Goal: Task Accomplishment & Management: Complete application form

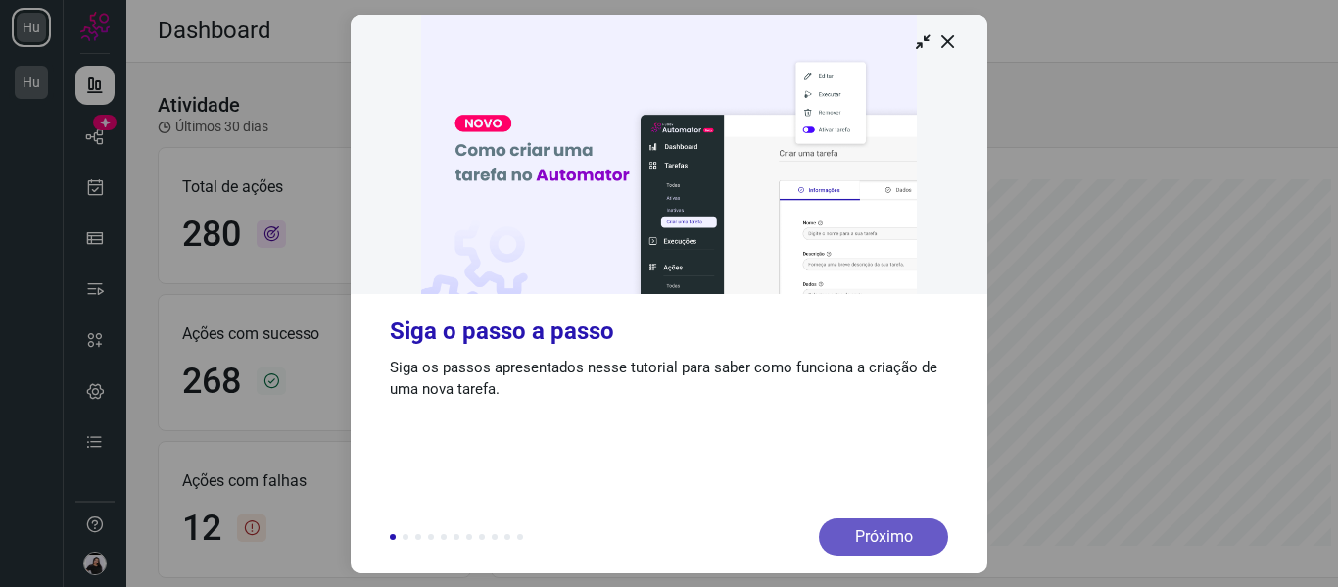
click at [866, 524] on div "Próximo" at bounding box center [883, 536] width 129 height 37
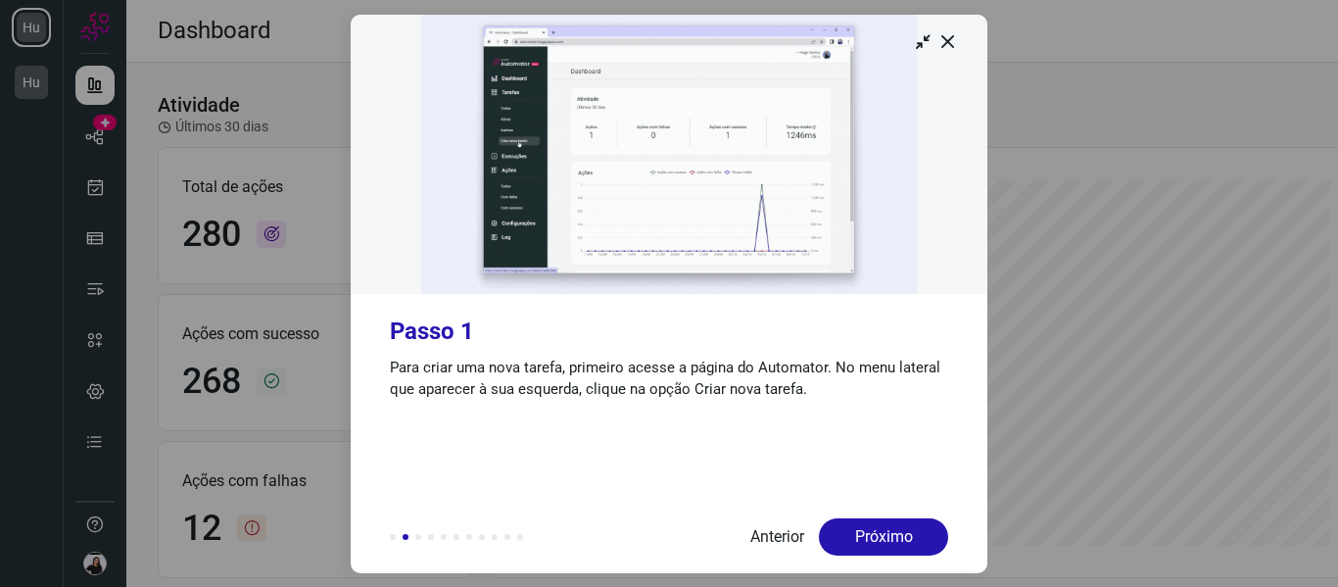
click at [866, 524] on div "Próximo" at bounding box center [883, 536] width 129 height 37
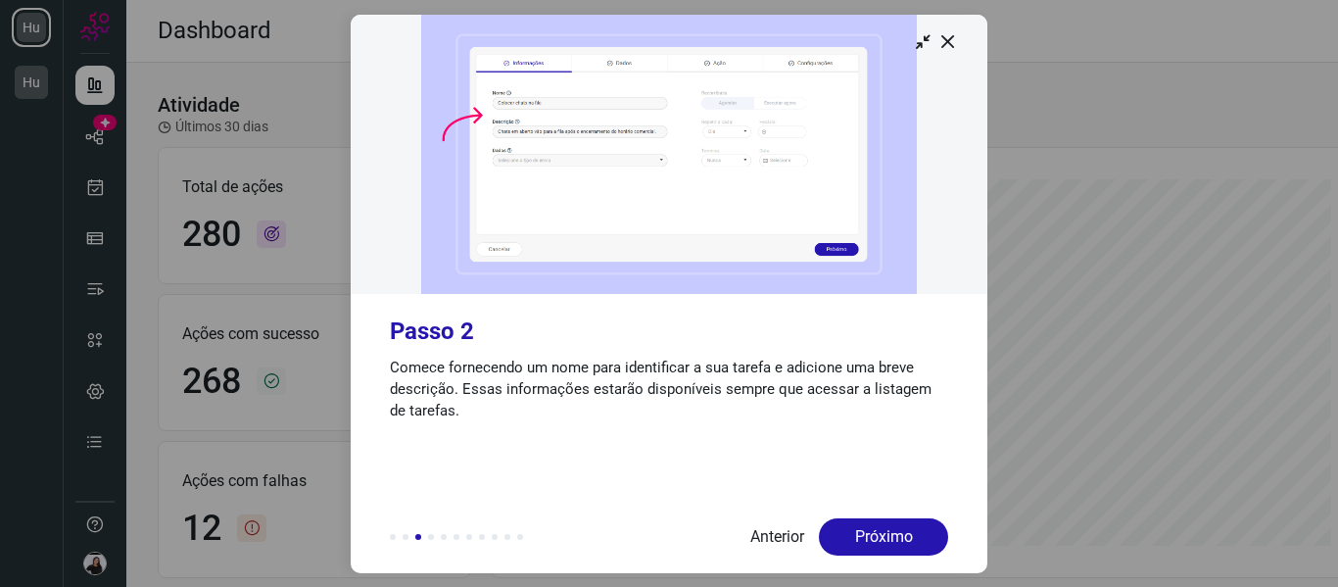
click at [866, 524] on div "Próximo" at bounding box center [883, 536] width 129 height 37
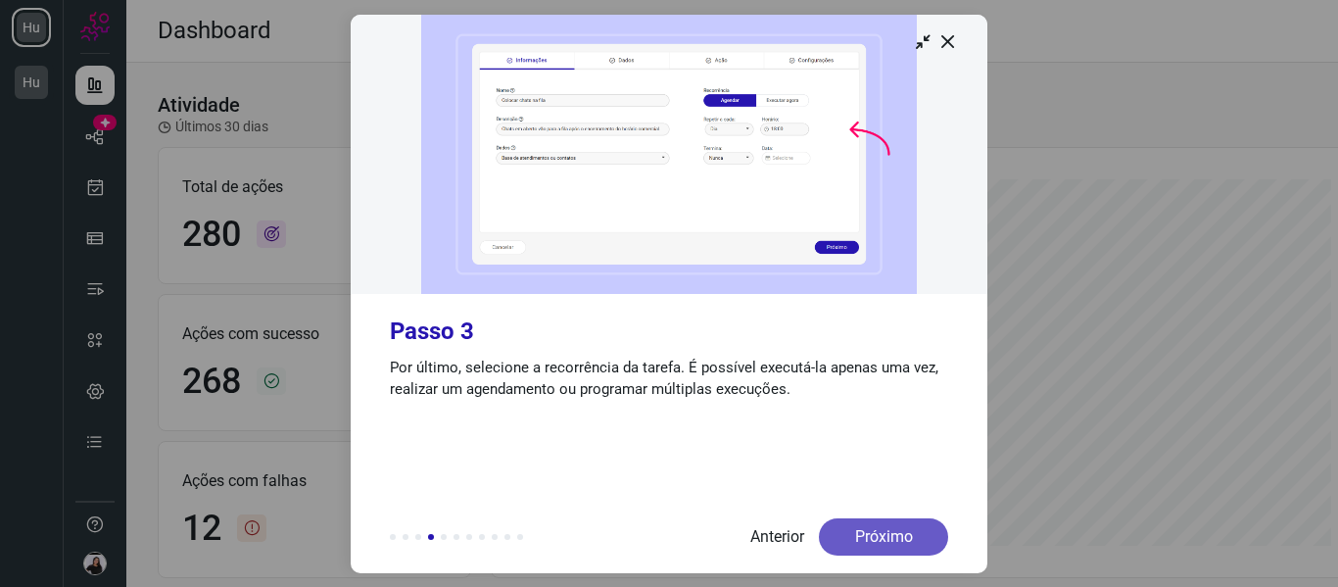
click at [858, 524] on div "Próximo" at bounding box center [883, 536] width 129 height 37
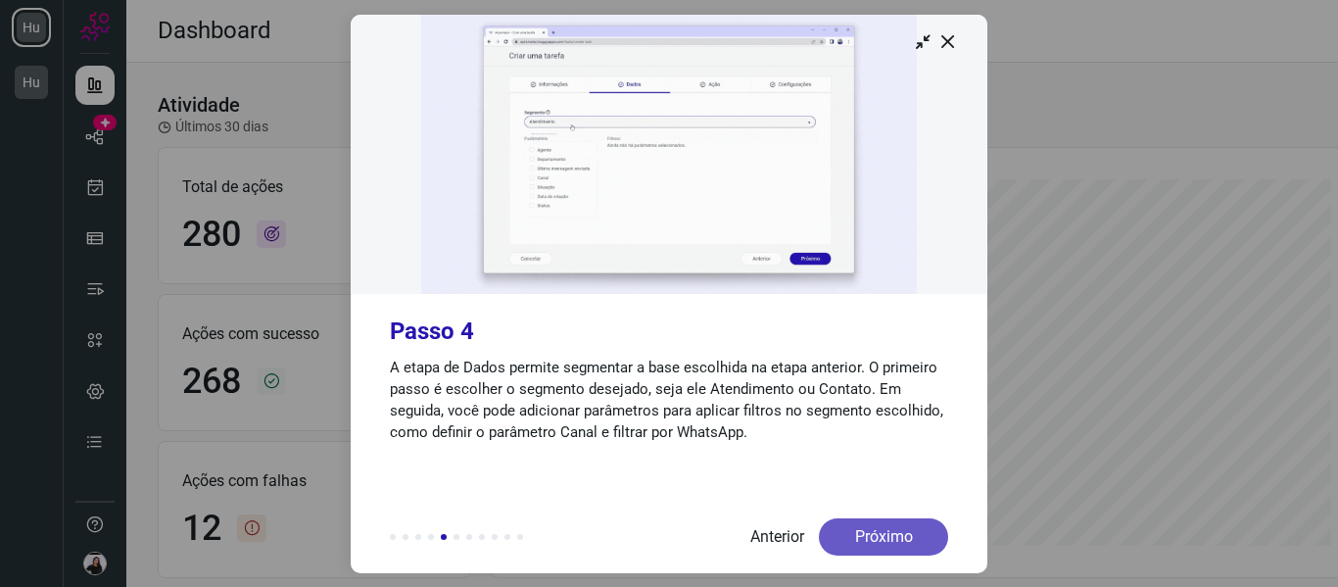
click at [910, 531] on div "Próximo" at bounding box center [883, 536] width 129 height 37
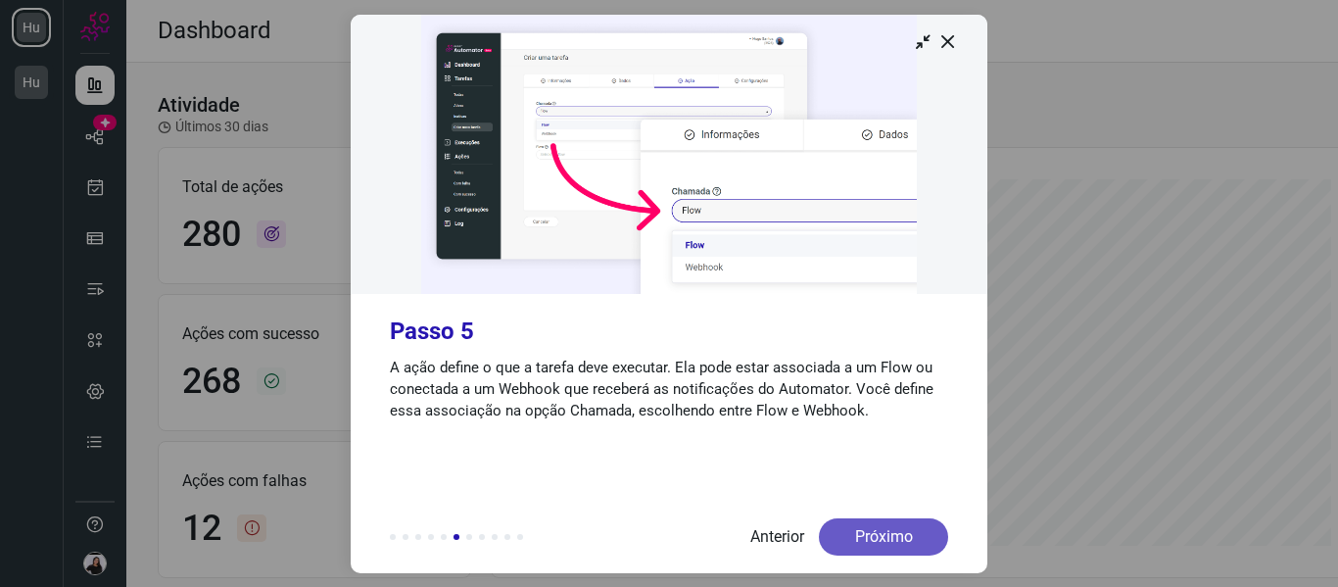
click at [881, 538] on div "Próximo" at bounding box center [883, 536] width 129 height 37
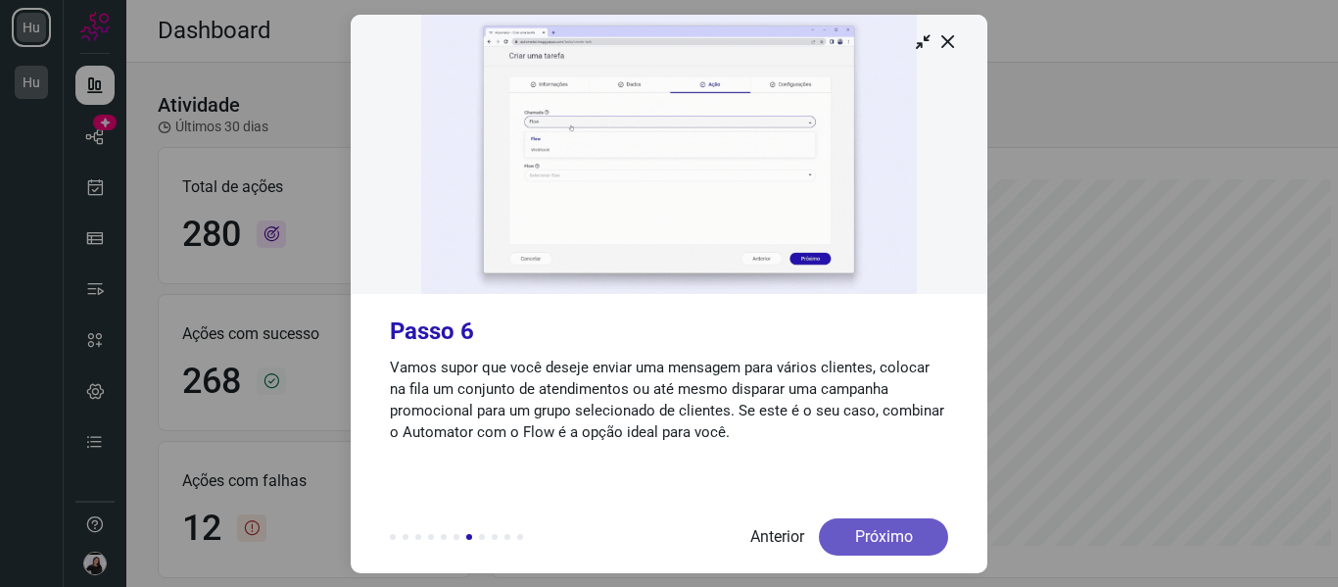
click at [880, 539] on div "Próximo" at bounding box center [883, 536] width 129 height 37
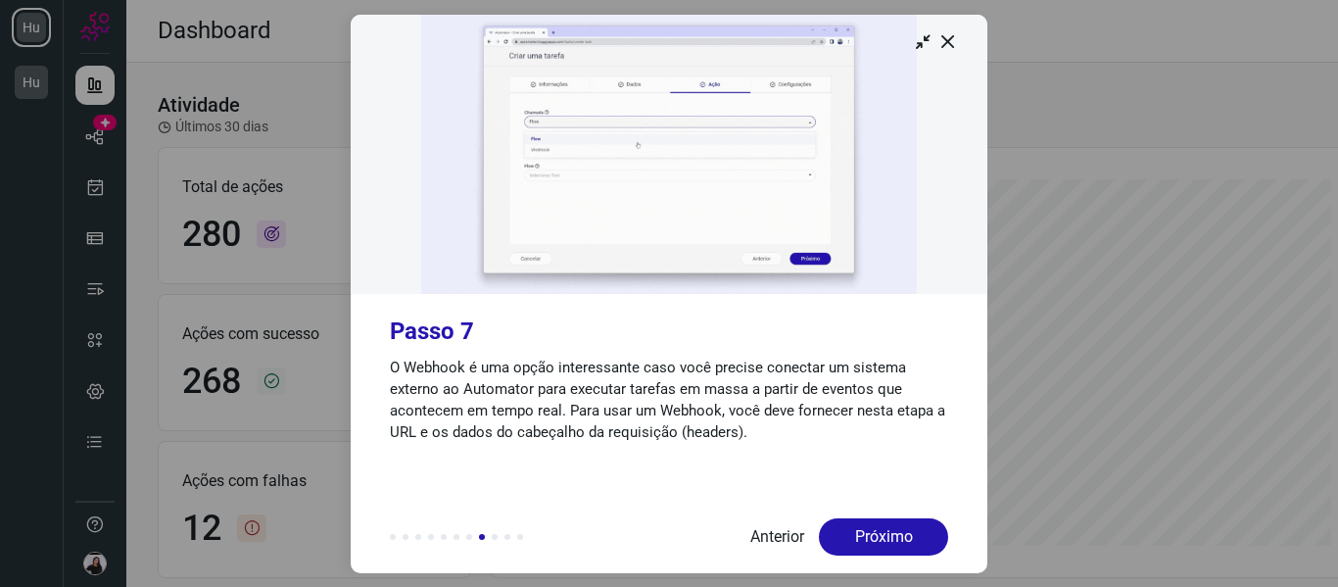
click at [880, 539] on div "Próximo" at bounding box center [883, 536] width 129 height 37
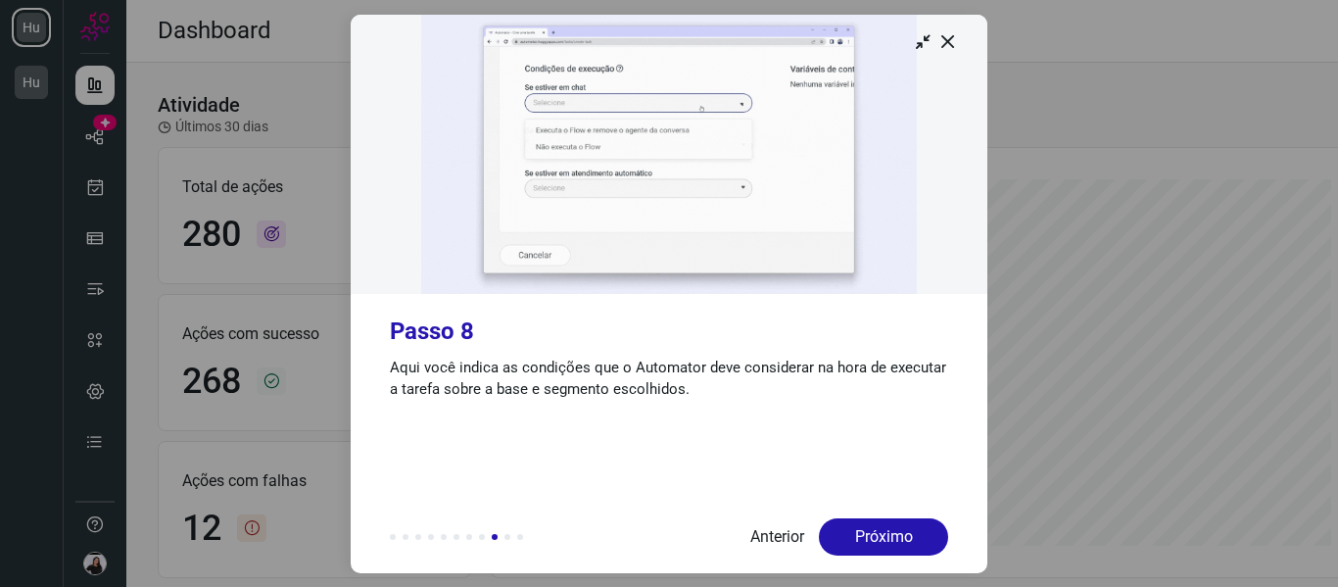
click at [880, 539] on div "Próximo" at bounding box center [883, 536] width 129 height 37
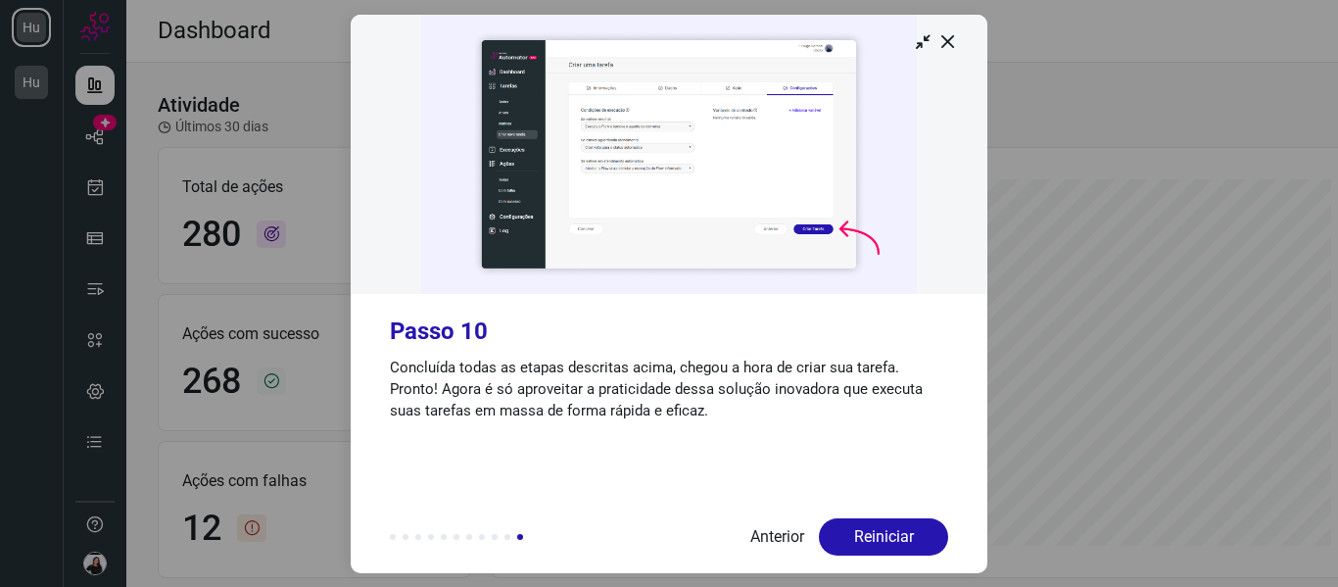
click at [880, 539] on div "Reiniciar" at bounding box center [883, 536] width 129 height 37
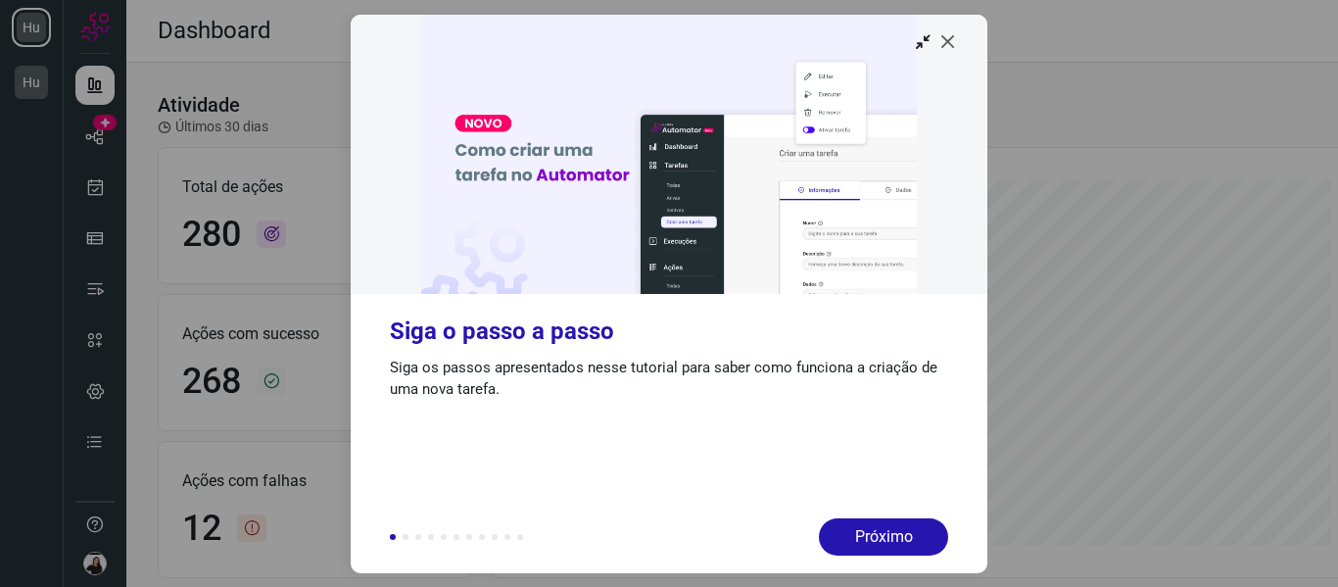
click at [954, 44] on icon at bounding box center [948, 41] width 20 height 20
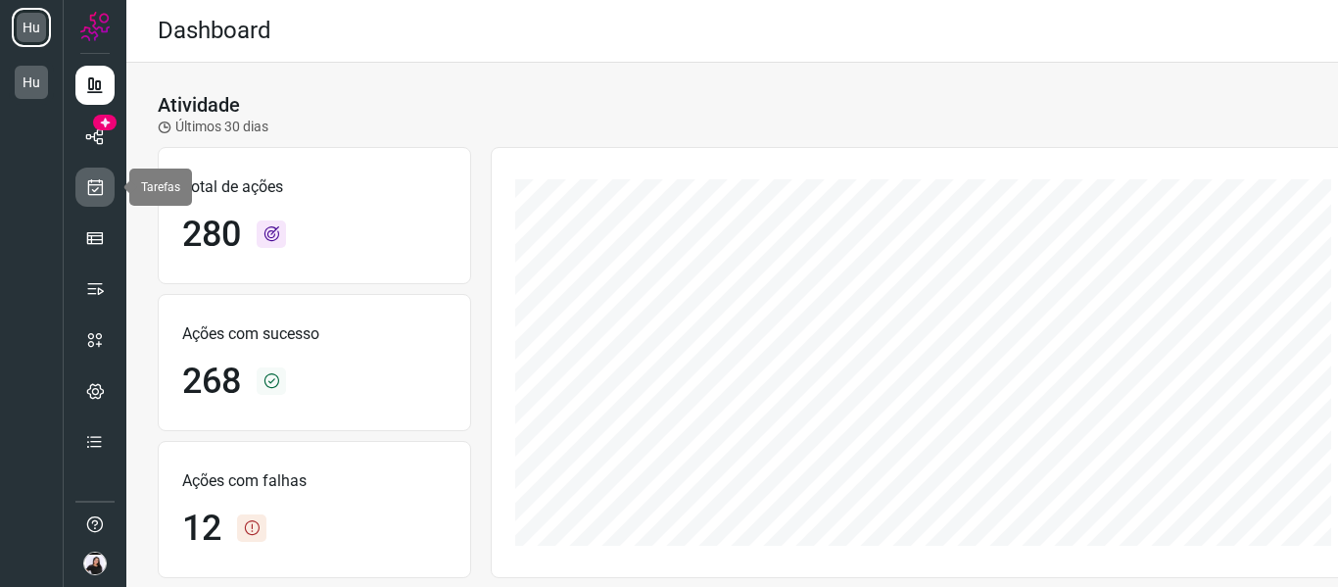
click at [100, 189] on icon at bounding box center [95, 187] width 21 height 20
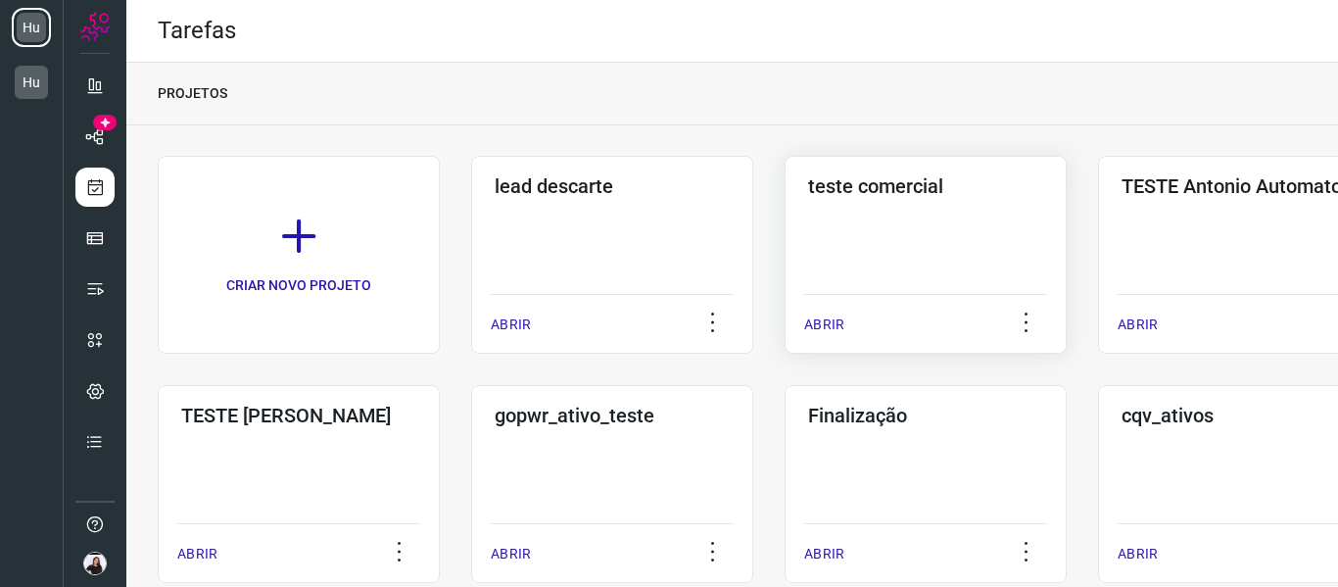
click at [874, 236] on div "teste comercial ABRIR" at bounding box center [926, 255] width 282 height 198
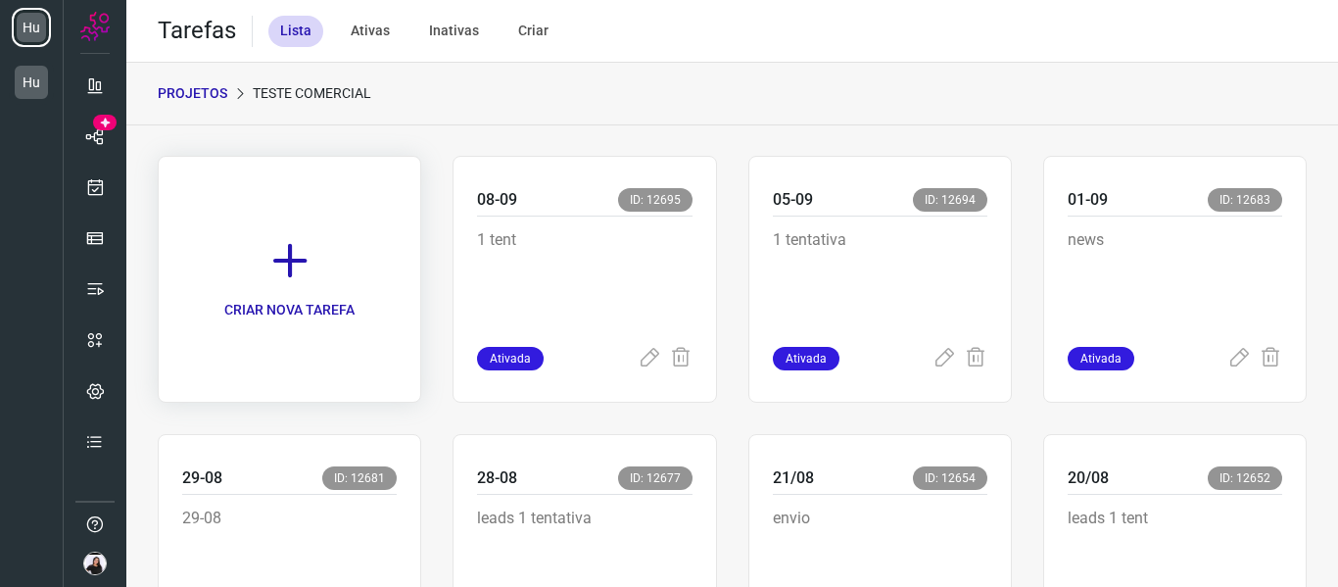
click at [316, 246] on link "CRIAR NOVA TAREFA" at bounding box center [289, 279] width 263 height 247
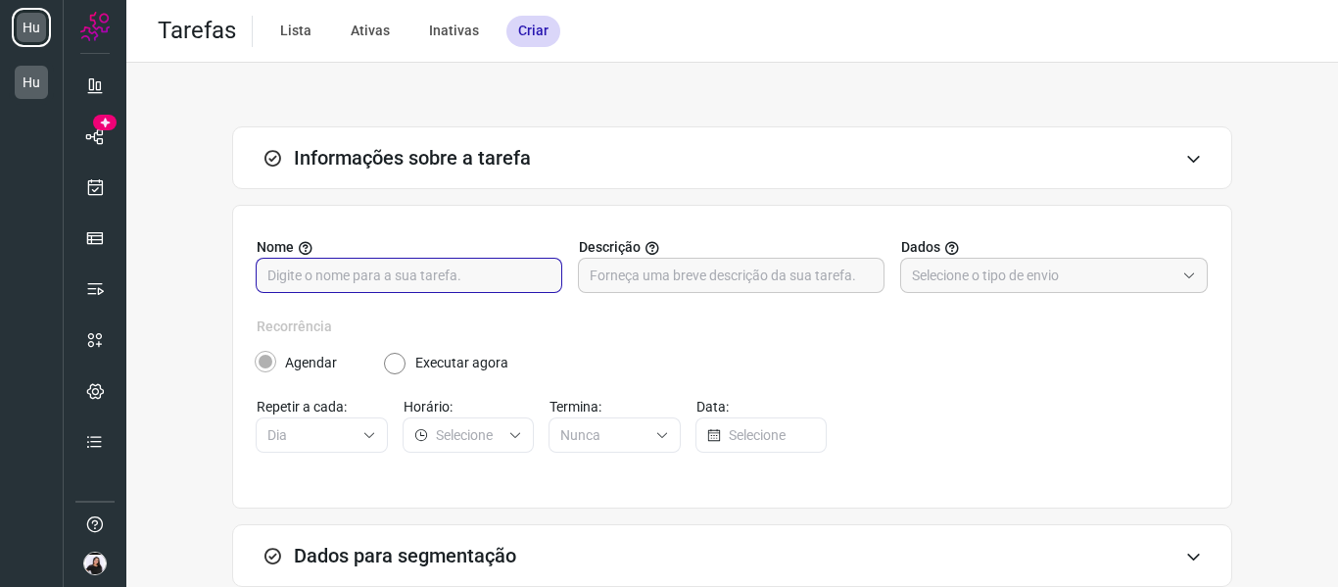
click at [473, 278] on input "text" at bounding box center [408, 275] width 283 height 33
type input "22/09"
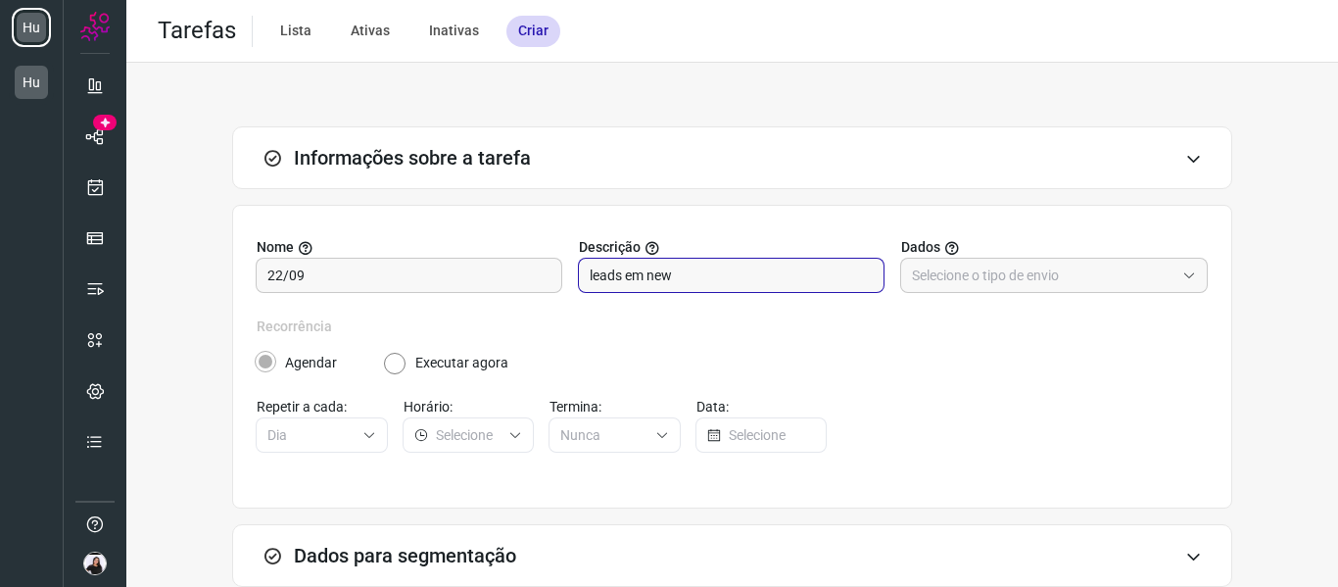
type input "leads em new"
click at [860, 240] on label "Descrição" at bounding box center [732, 247] width 307 height 21
click at [863, 284] on div "leads em new" at bounding box center [731, 275] width 307 height 35
click at [764, 309] on div "Nome 22/09 Descrição leads em [GEOGRAPHIC_DATA]" at bounding box center [732, 276] width 951 height 79
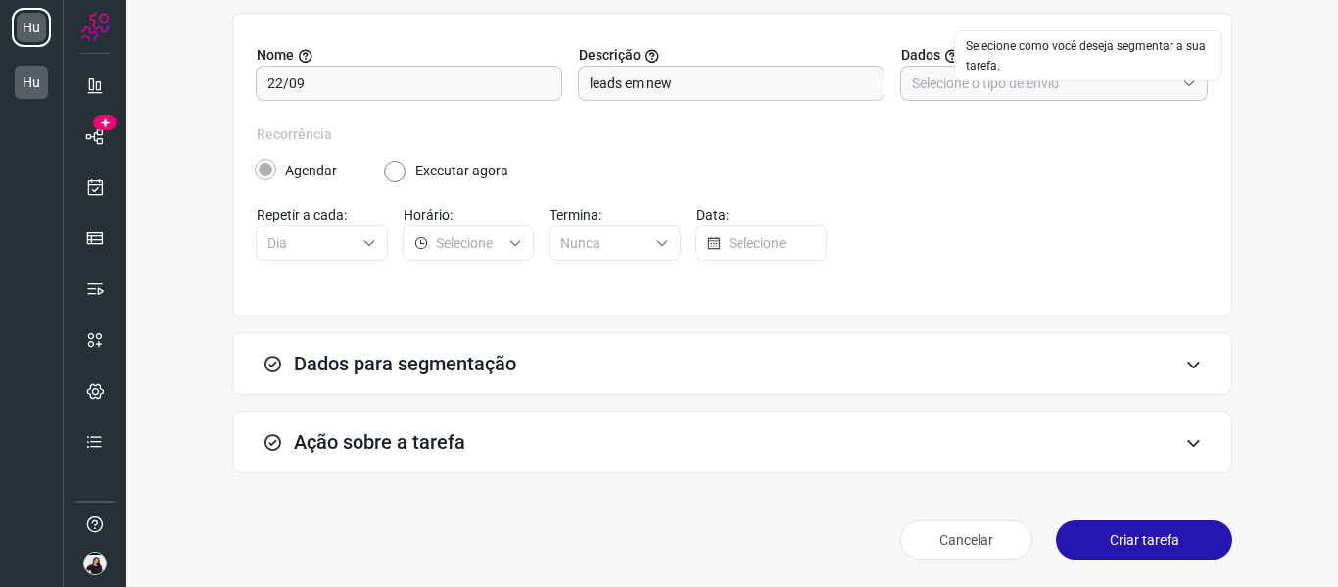
click at [923, 76] on input "text" at bounding box center [1043, 83] width 263 height 33
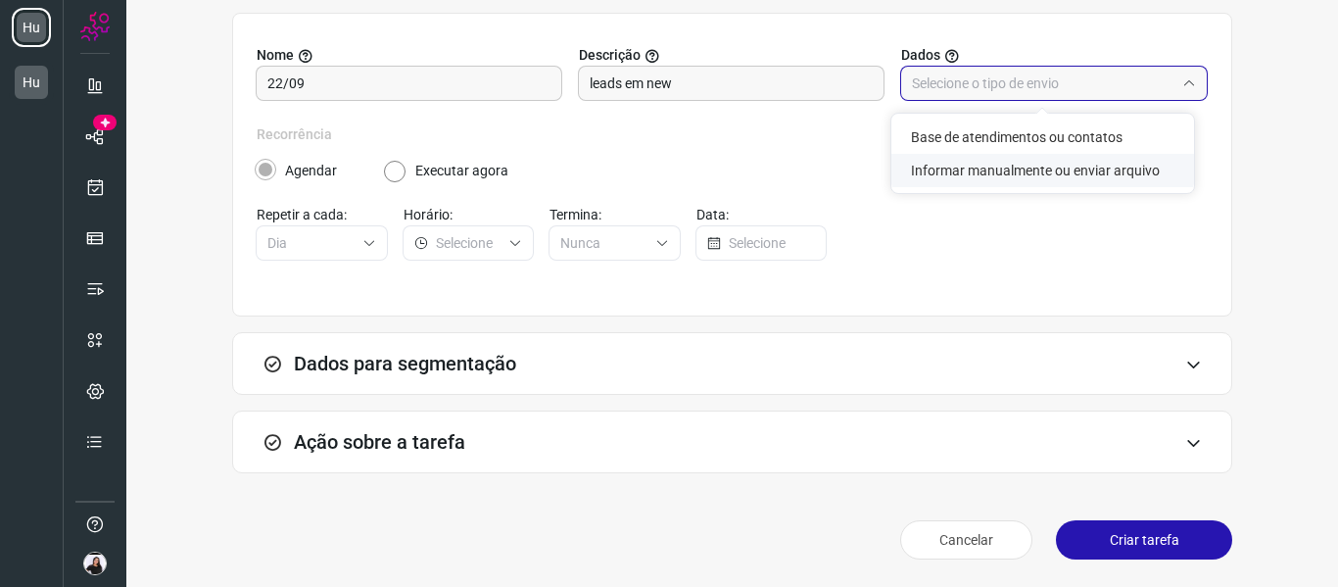
click at [944, 169] on li "Informar manualmente ou enviar arquivo" at bounding box center [1042, 170] width 303 height 33
type input "Informar manualmente ou enviar arquivo"
radio input "false"
radio input "true"
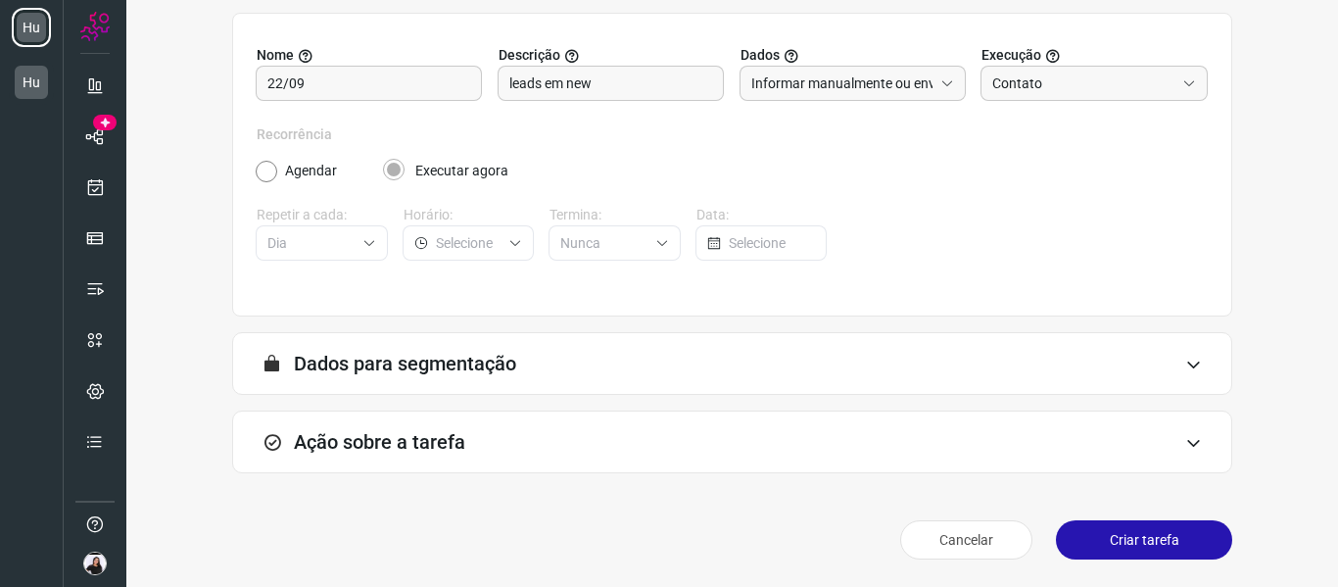
click at [511, 382] on div "A segmentação de dados está desabilitada porque a opção de envio manual foi sel…" at bounding box center [732, 363] width 1000 height 63
click at [521, 411] on div "Ação sobre a tarefa" at bounding box center [732, 441] width 1000 height 63
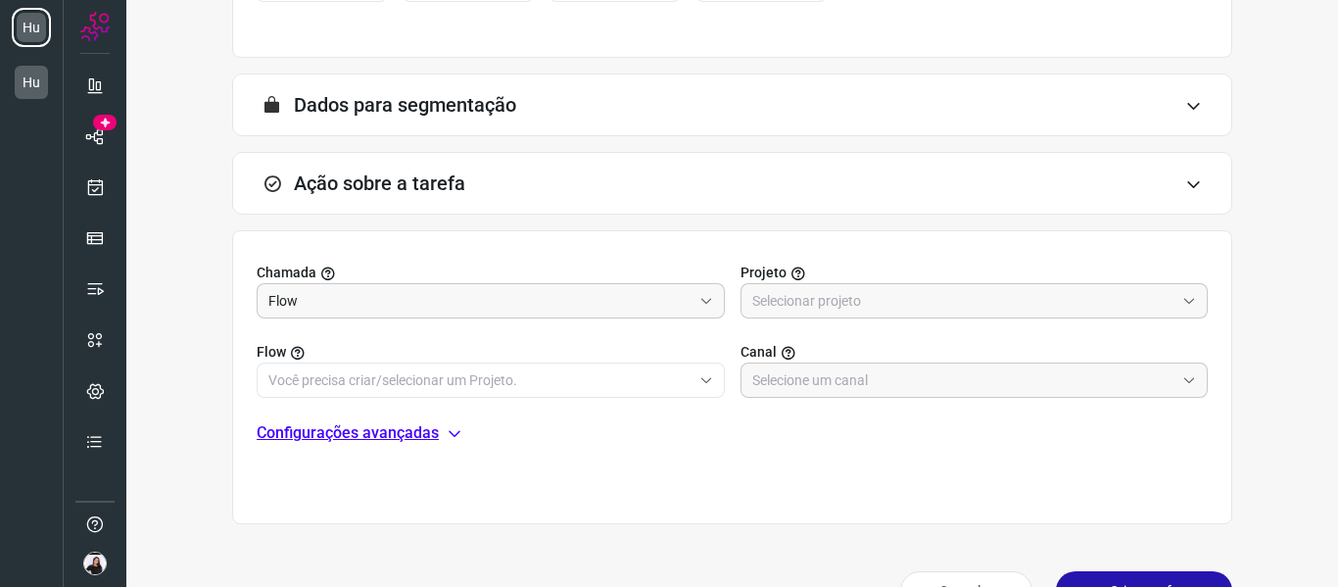
scroll to position [486, 0]
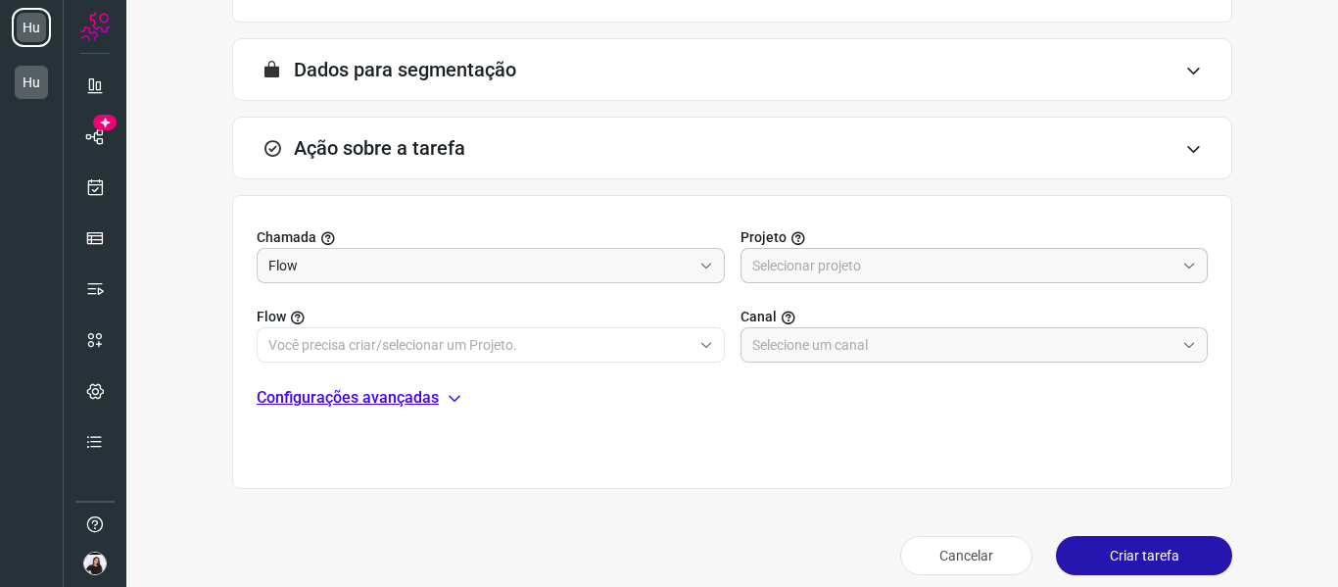
click at [770, 259] on input "text" at bounding box center [963, 265] width 423 height 33
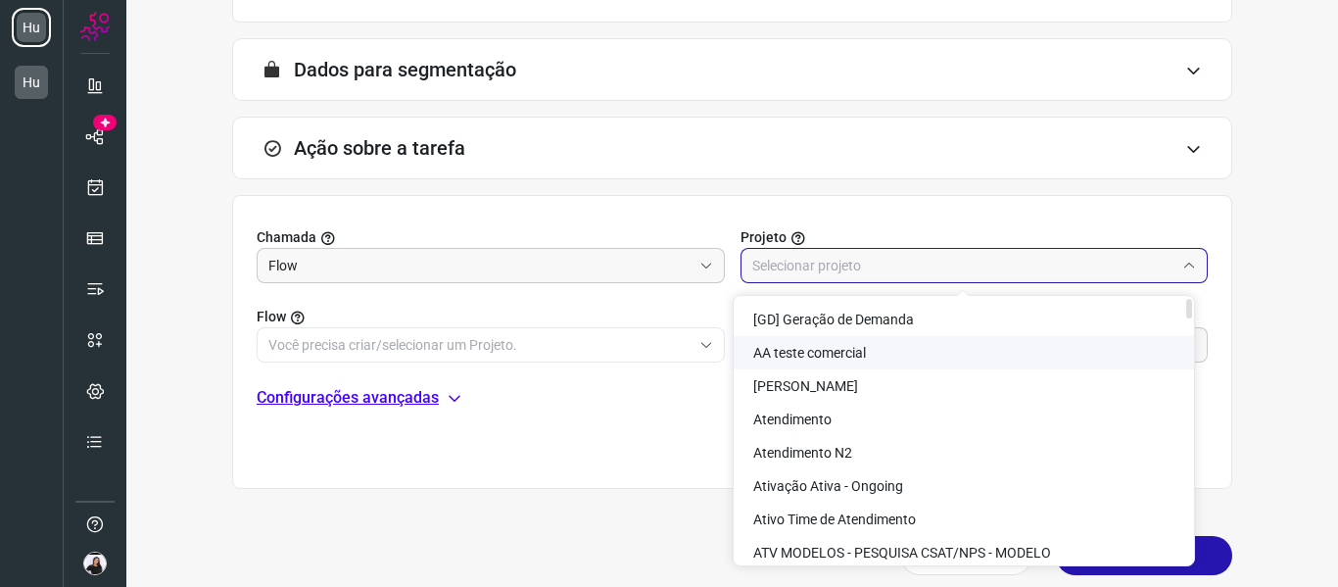
click at [856, 349] on span "AA teste comercial" at bounding box center [809, 353] width 113 height 16
type input "AA teste comercial"
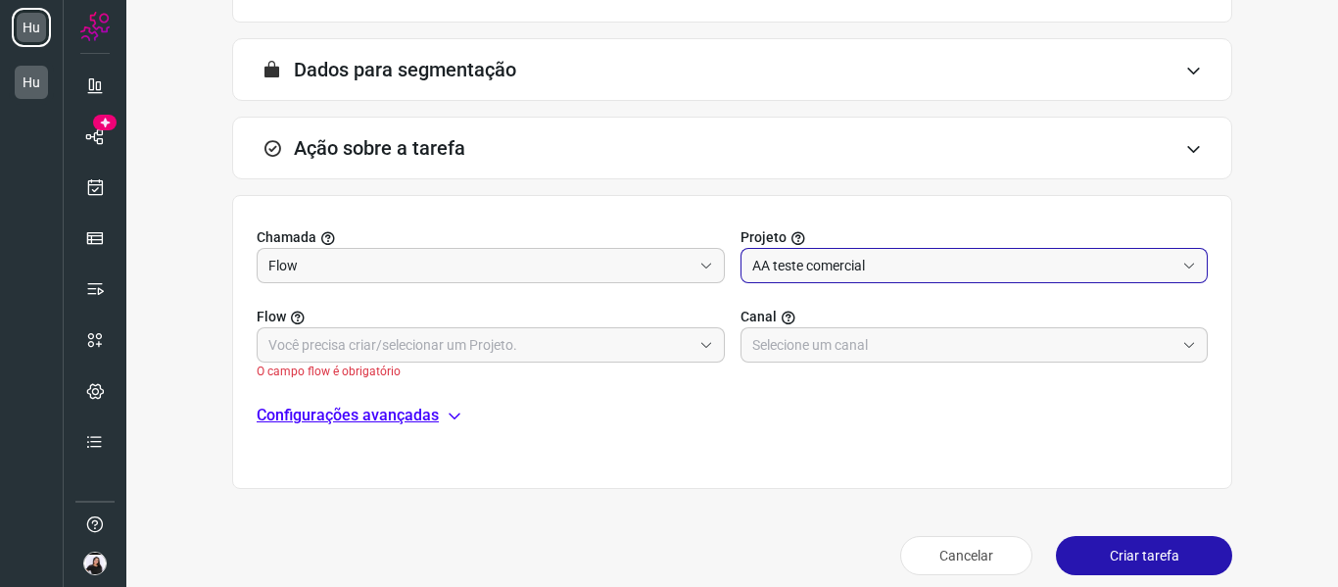
click at [690, 375] on span "O campo flow é obrigatório" at bounding box center [491, 371] width 468 height 18
click at [669, 355] on input "text" at bounding box center [479, 344] width 423 height 33
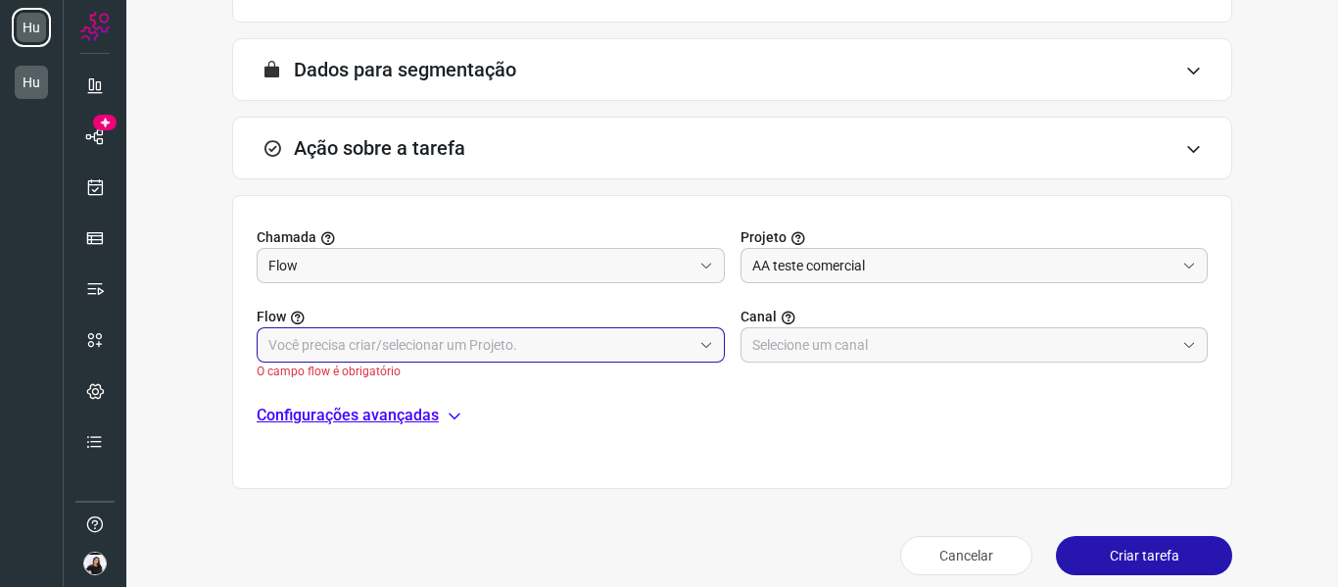
click at [658, 351] on input "text" at bounding box center [479, 344] width 423 height 33
click at [679, 335] on input "text" at bounding box center [479, 344] width 423 height 33
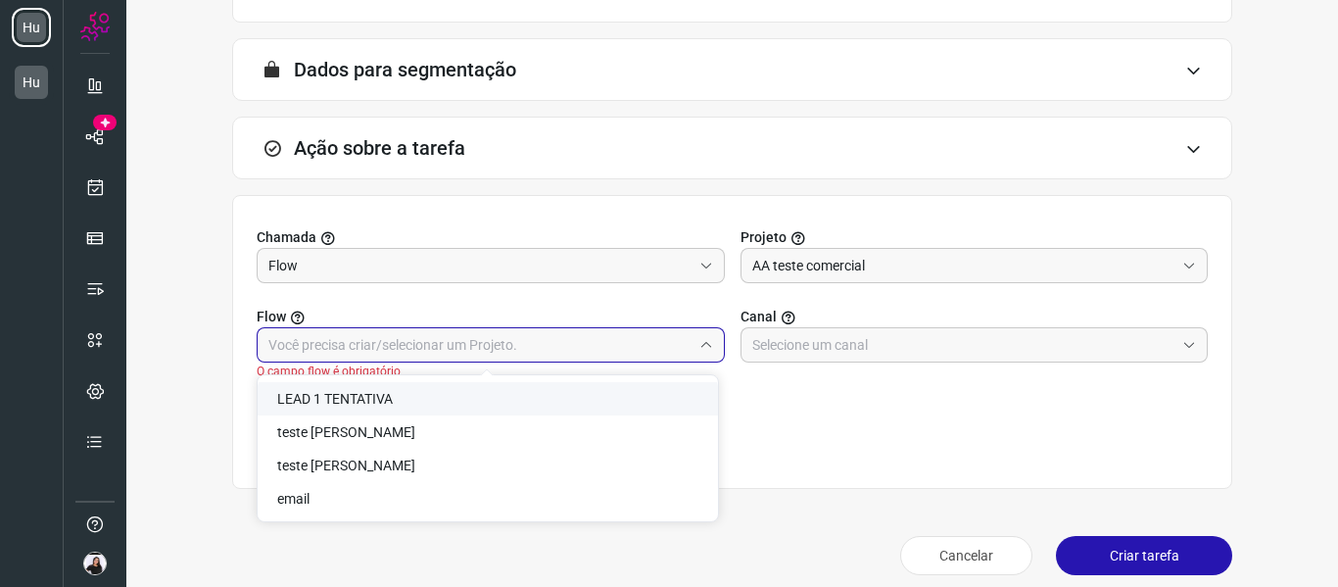
click at [385, 403] on span "LEAD 1 TENTATIVA" at bounding box center [335, 399] width 116 height 16
type input "LEAD 1 TENTATIVA"
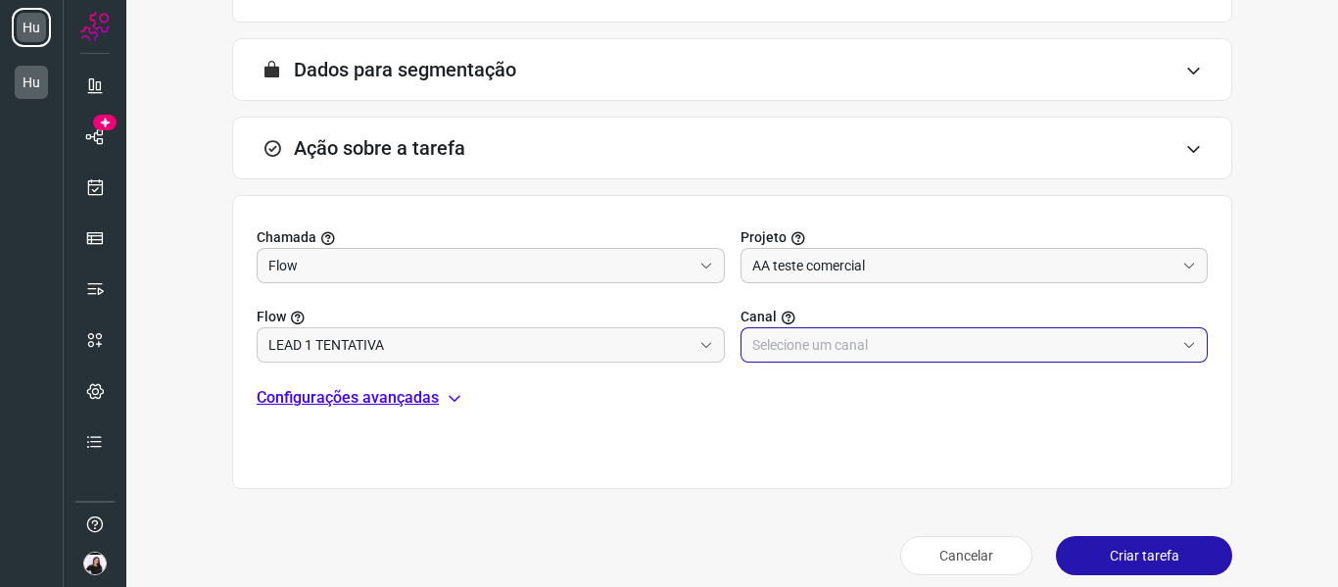
click at [788, 349] on input "text" at bounding box center [963, 344] width 423 height 33
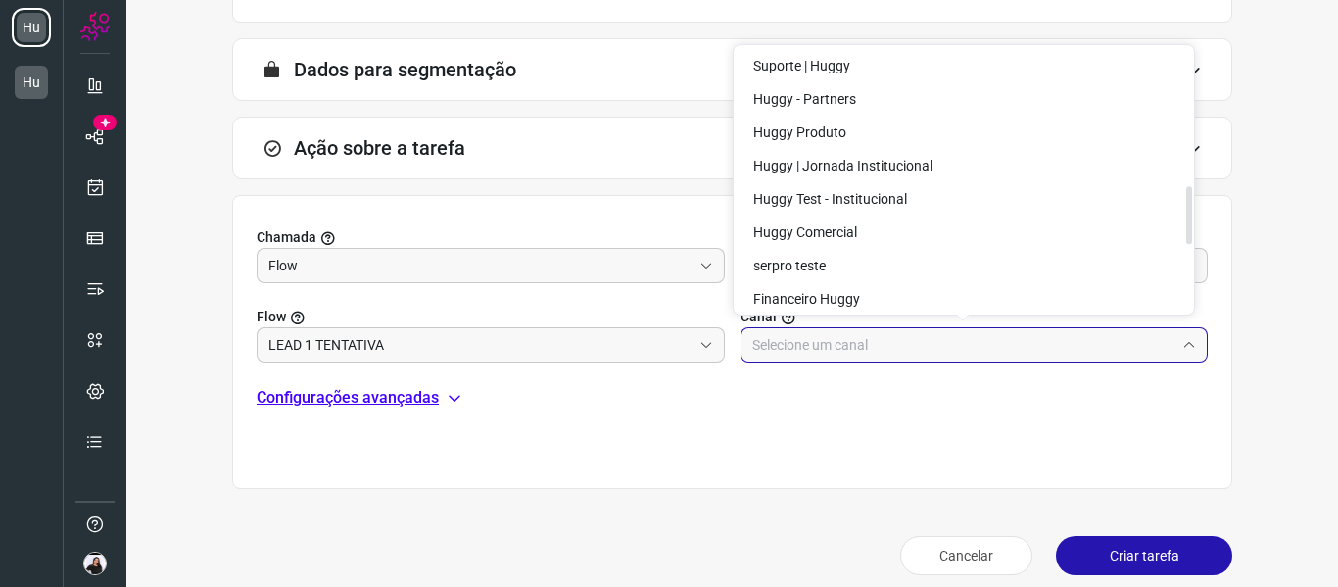
scroll to position [686, 0]
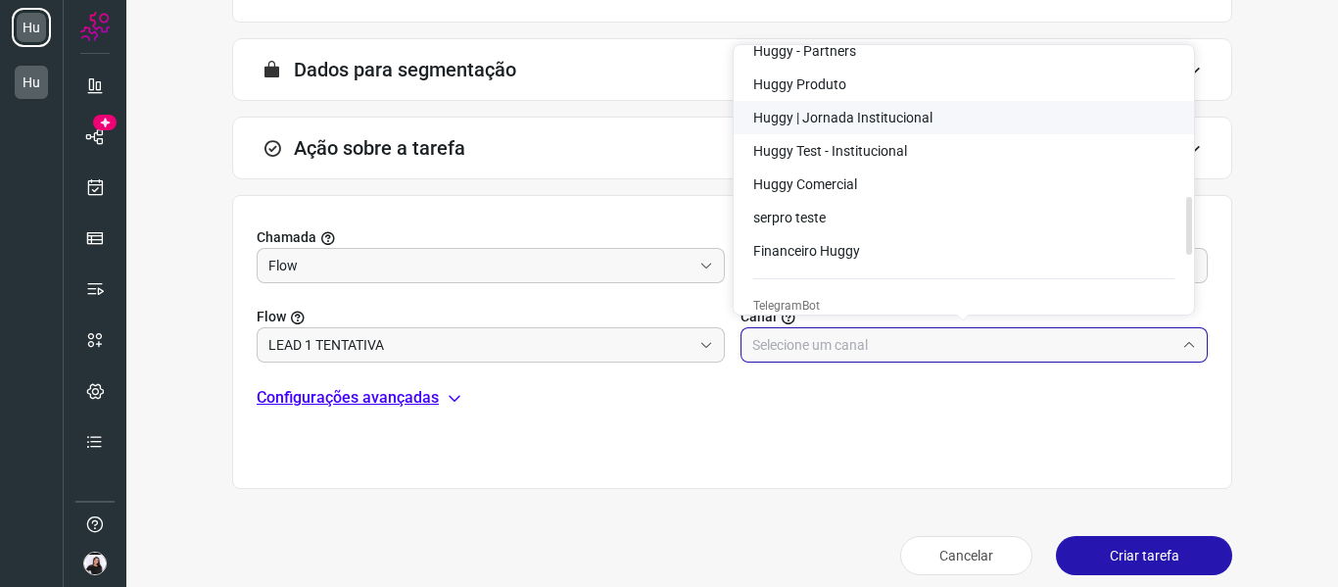
click at [837, 124] on span "Huggy | Jornada Institucional" at bounding box center [842, 118] width 179 height 16
type input "Huggy | Jornada Institucional"
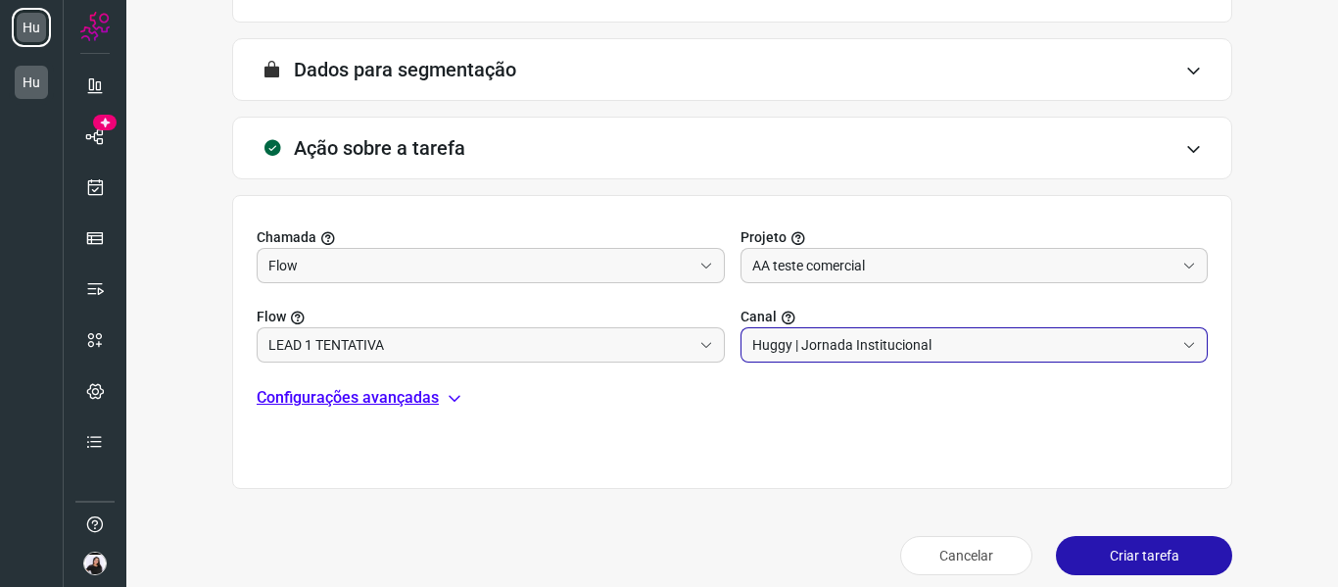
click at [1126, 549] on button "Criar tarefa" at bounding box center [1144, 555] width 176 height 39
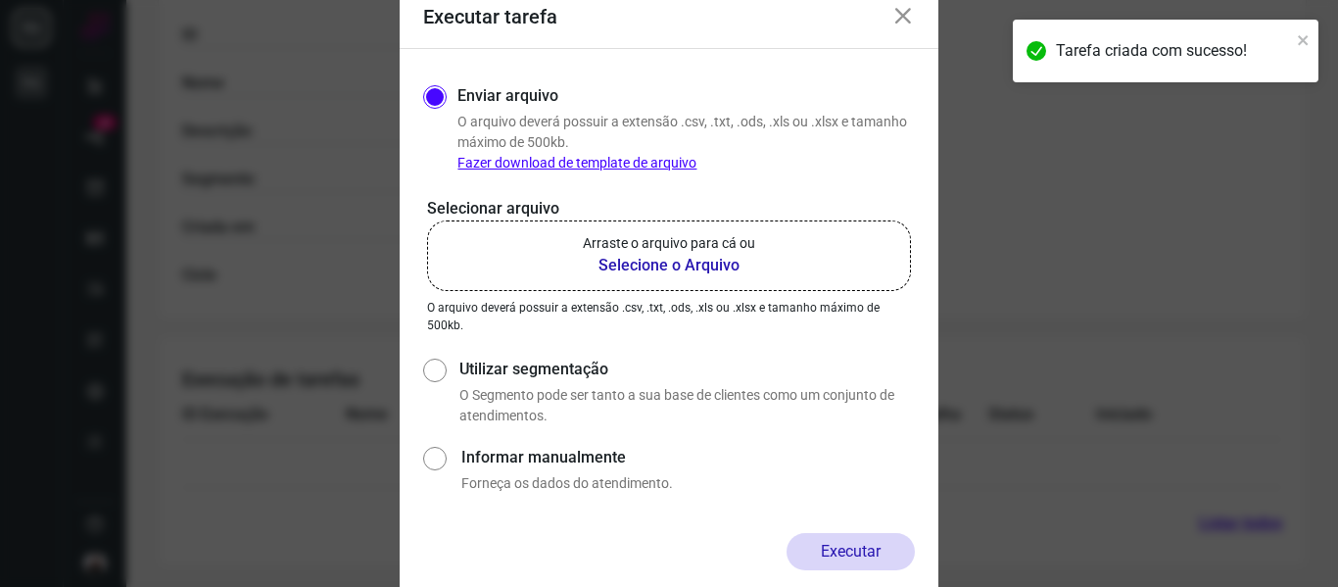
scroll to position [425, 0]
click at [662, 263] on b "Selecione o Arquivo" at bounding box center [669, 266] width 172 height 24
click at [0, 0] on input "Arraste o arquivo para cá ou Selecione o Arquivo" at bounding box center [0, 0] width 0 height 0
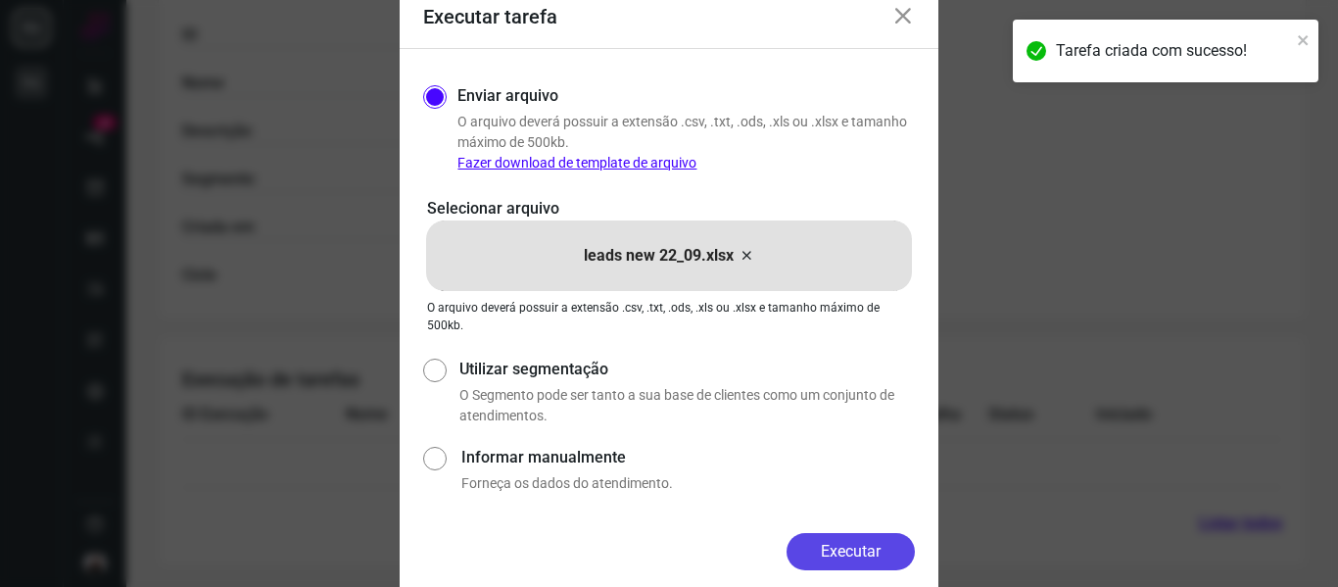
click at [867, 556] on button "Executar" at bounding box center [851, 551] width 128 height 37
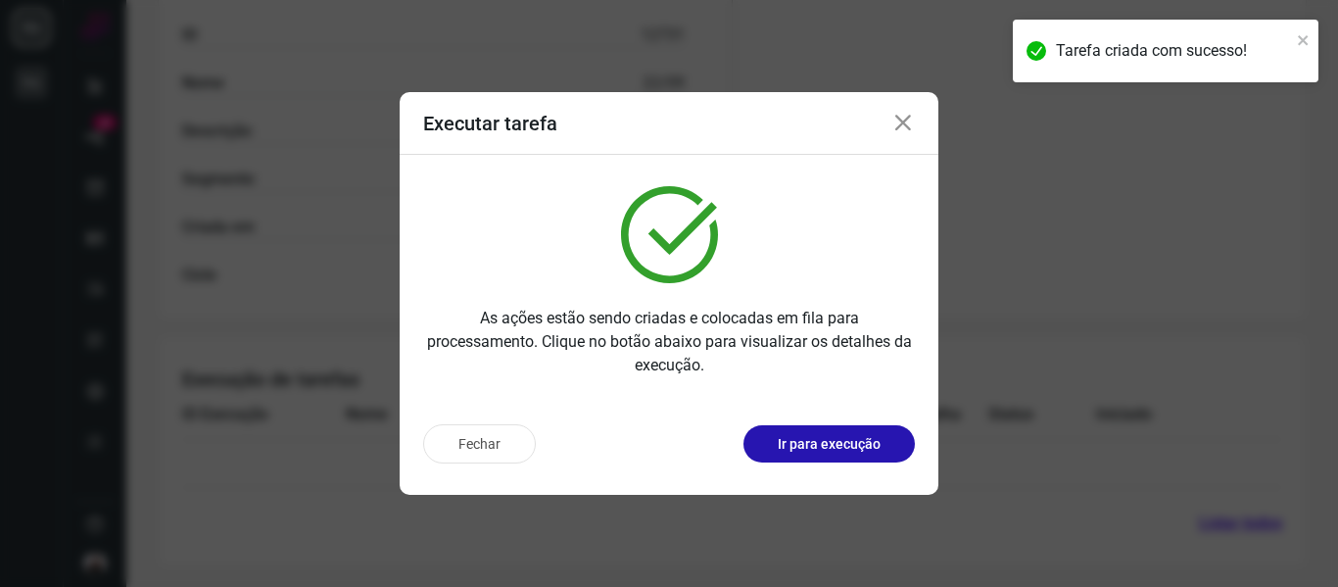
click at [844, 424] on div "Fechar Ir para execução" at bounding box center [669, 443] width 492 height 39
click at [855, 432] on button "Ir para execução" at bounding box center [828, 443] width 171 height 37
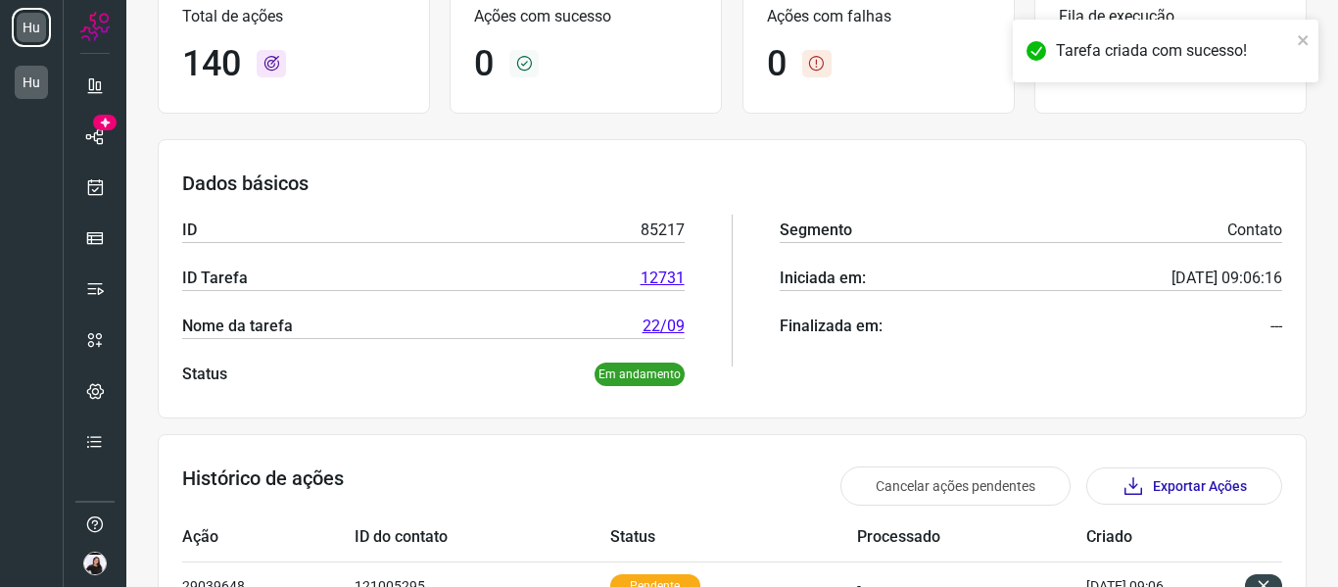
scroll to position [116, 0]
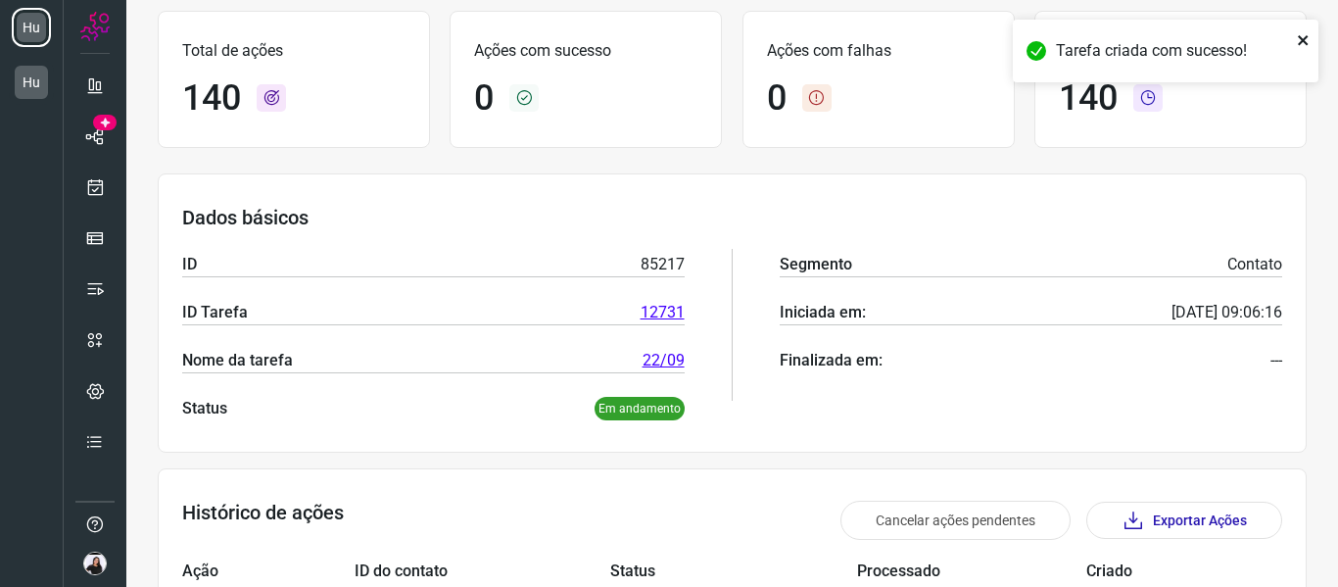
click at [1305, 36] on icon "close" at bounding box center [1304, 40] width 14 height 16
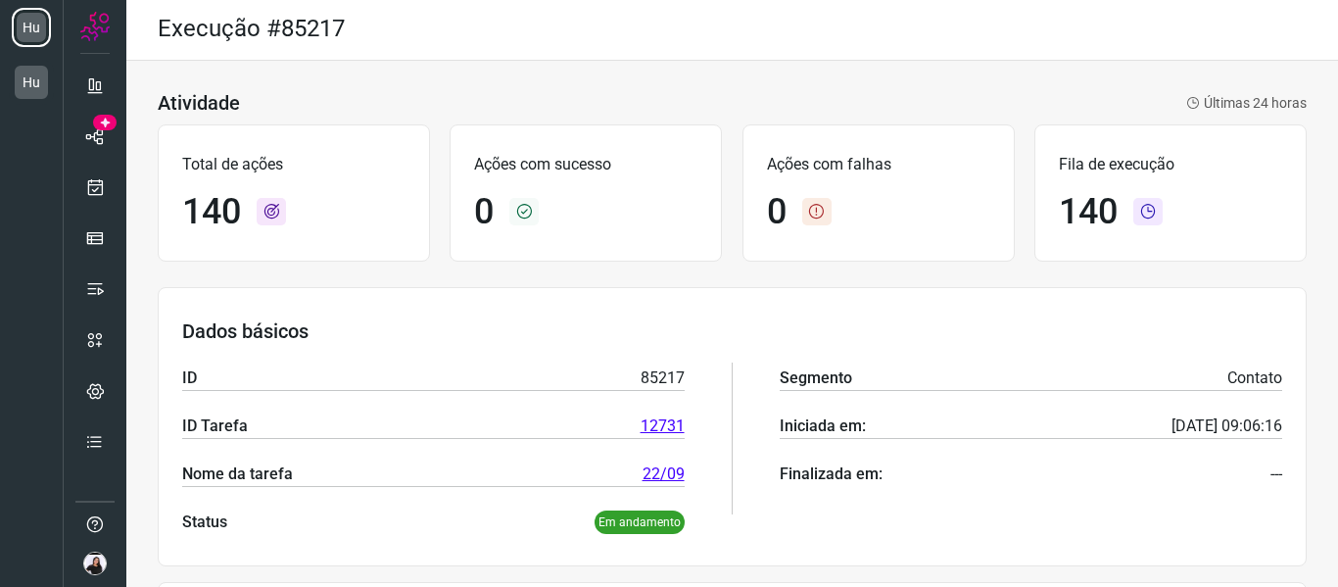
scroll to position [0, 0]
